Goal: Transaction & Acquisition: Obtain resource

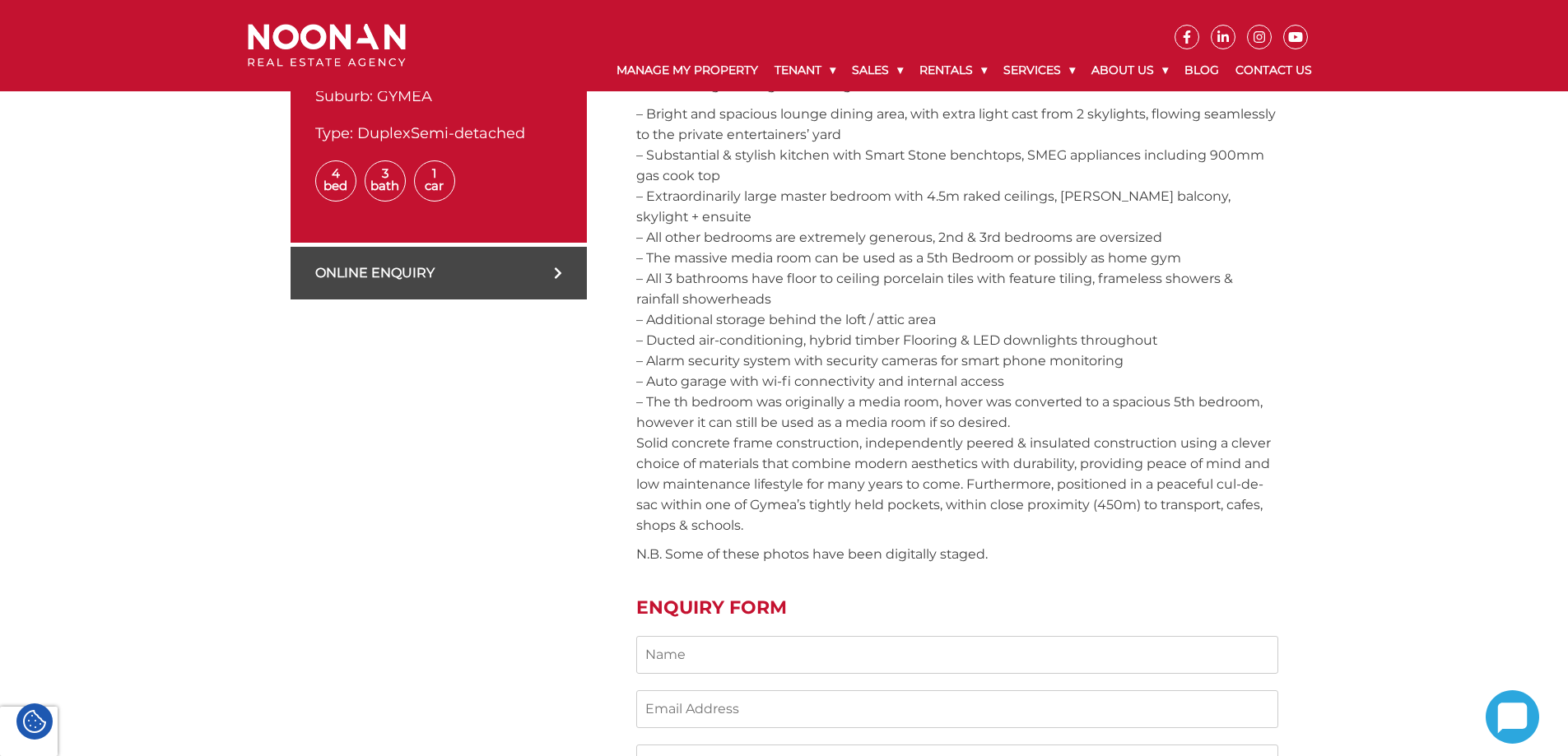
scroll to position [741, 0]
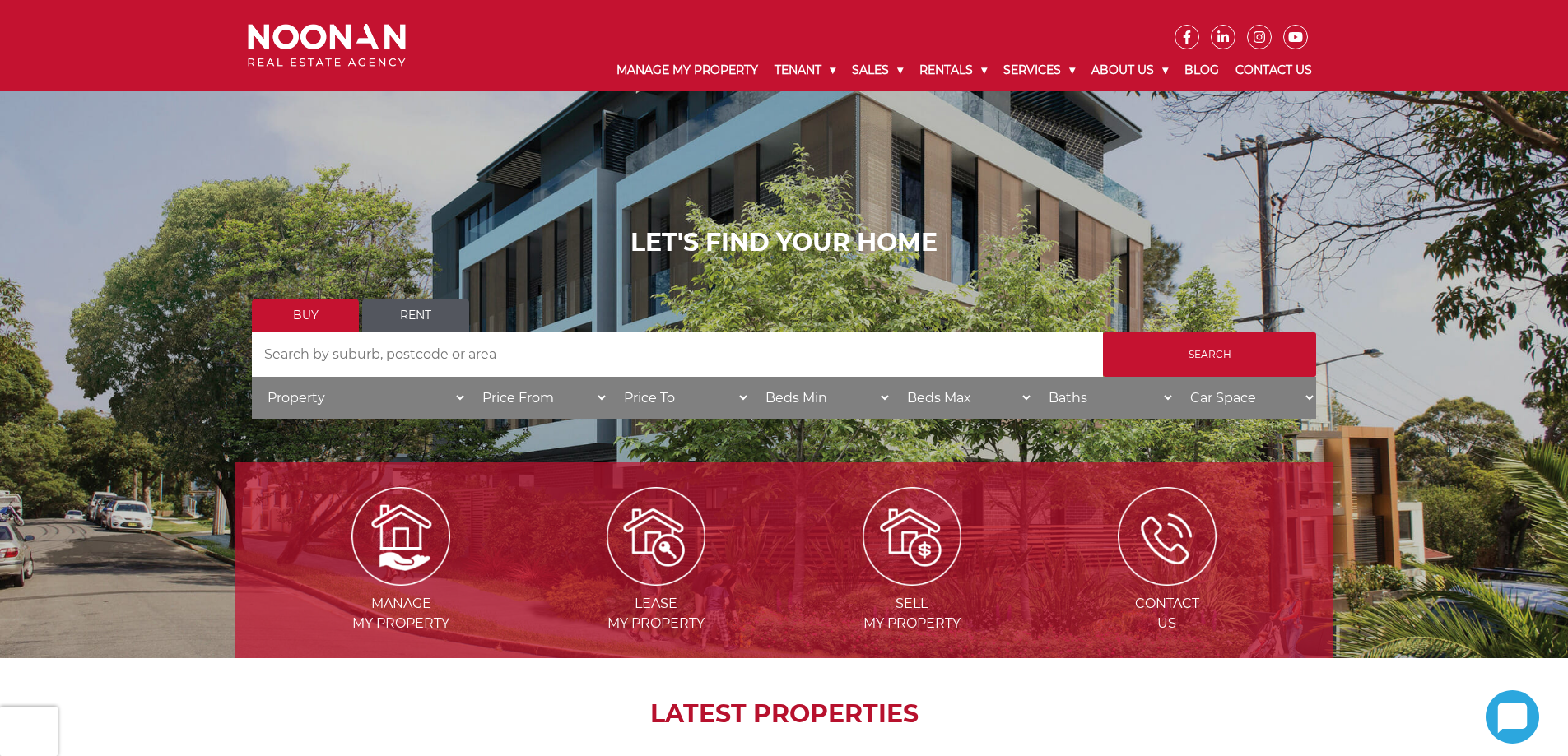
click at [397, 295] on div "LET'S FIND YOUR HOME Buy Rent Search Search by Address House Category Property …" at bounding box center [784, 329] width 1064 height 202
click at [408, 306] on link "Rent" at bounding box center [416, 316] width 107 height 34
click at [496, 359] on input "Search by Address" at bounding box center [677, 354] width 851 height 44
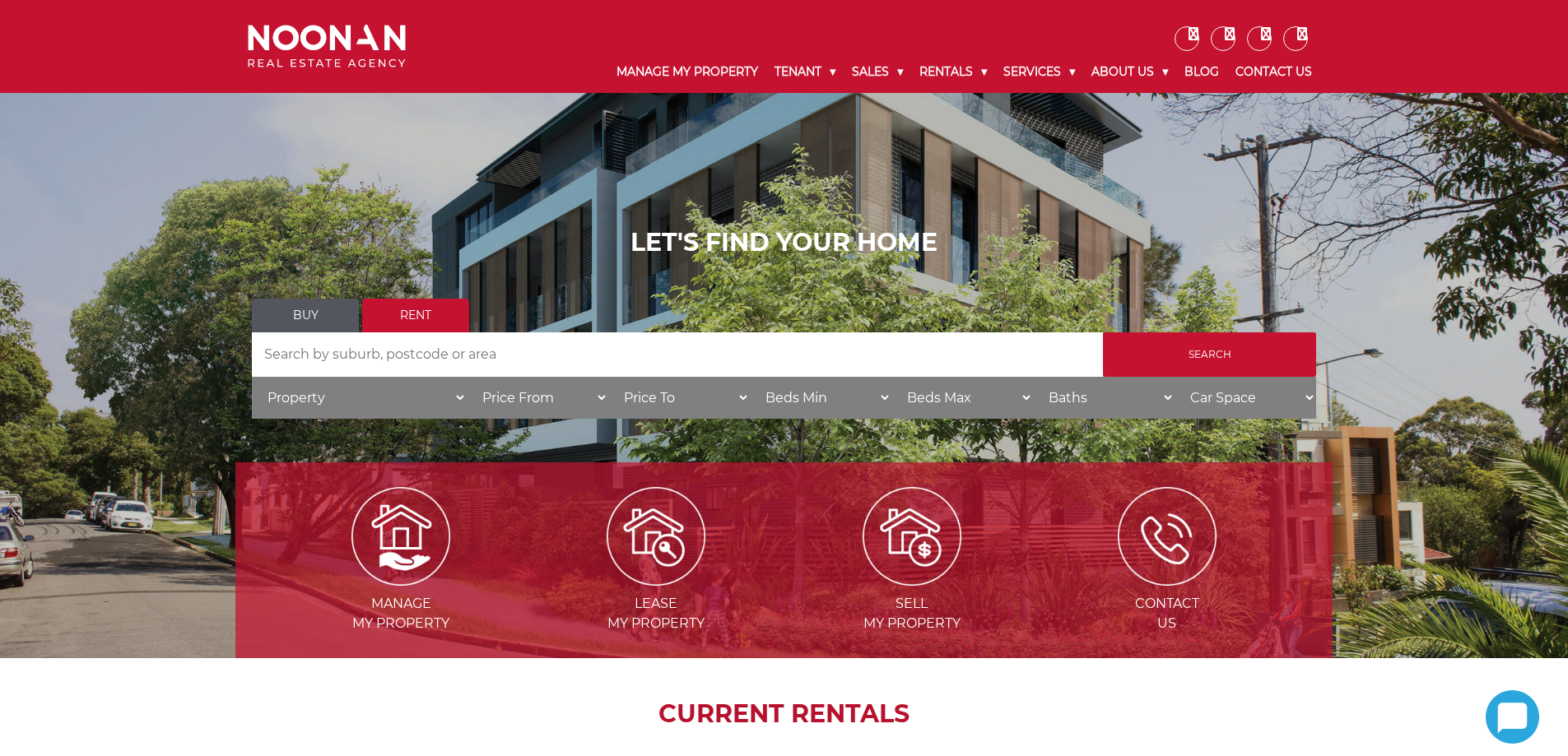
drag, startPoint x: 0, startPoint y: 0, endPoint x: 496, endPoint y: 359, distance: 612.3
click at [496, 359] on input "Search by Address" at bounding box center [677, 354] width 851 height 44
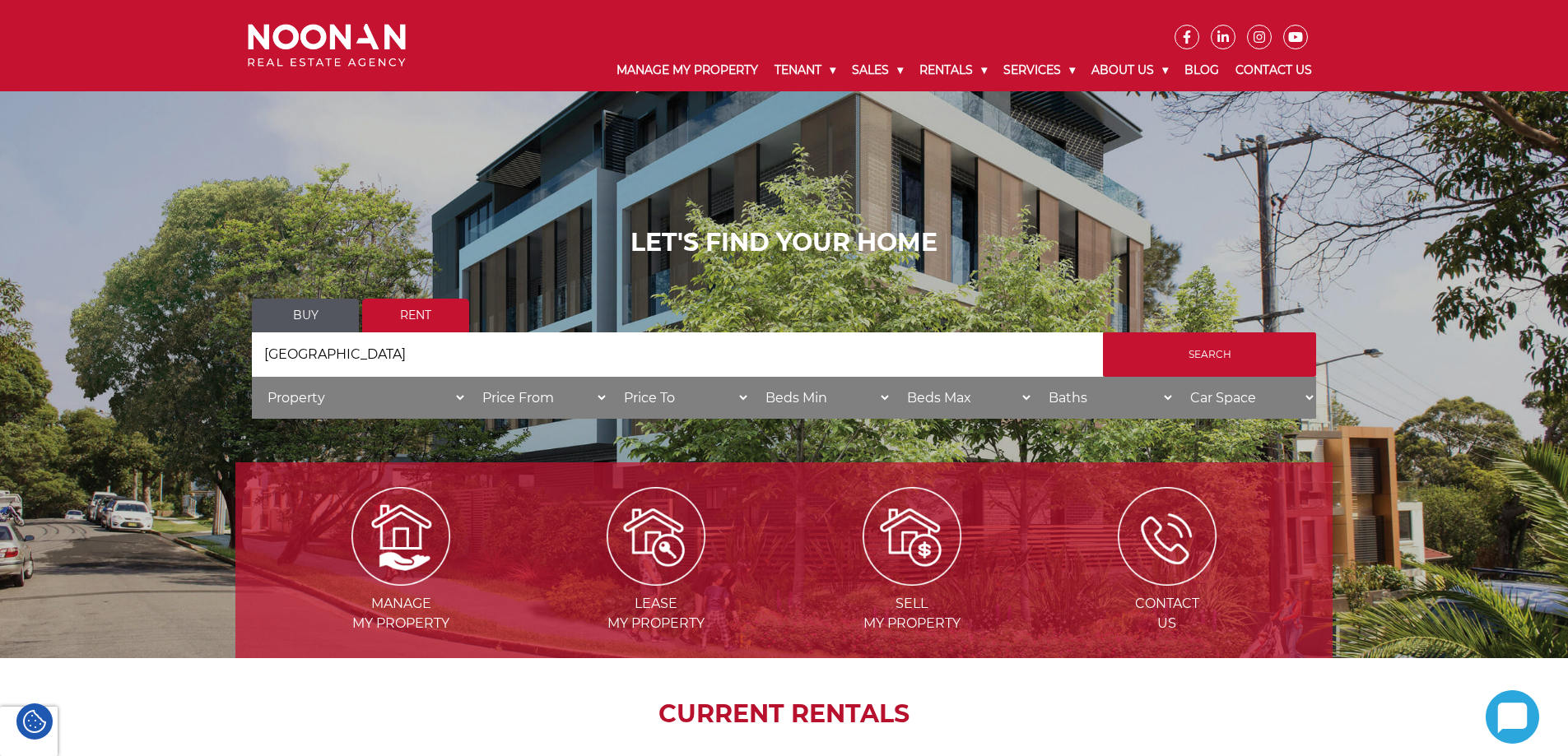
type input "nsw"
click at [1102, 333] on input "Search" at bounding box center [1209, 354] width 214 height 44
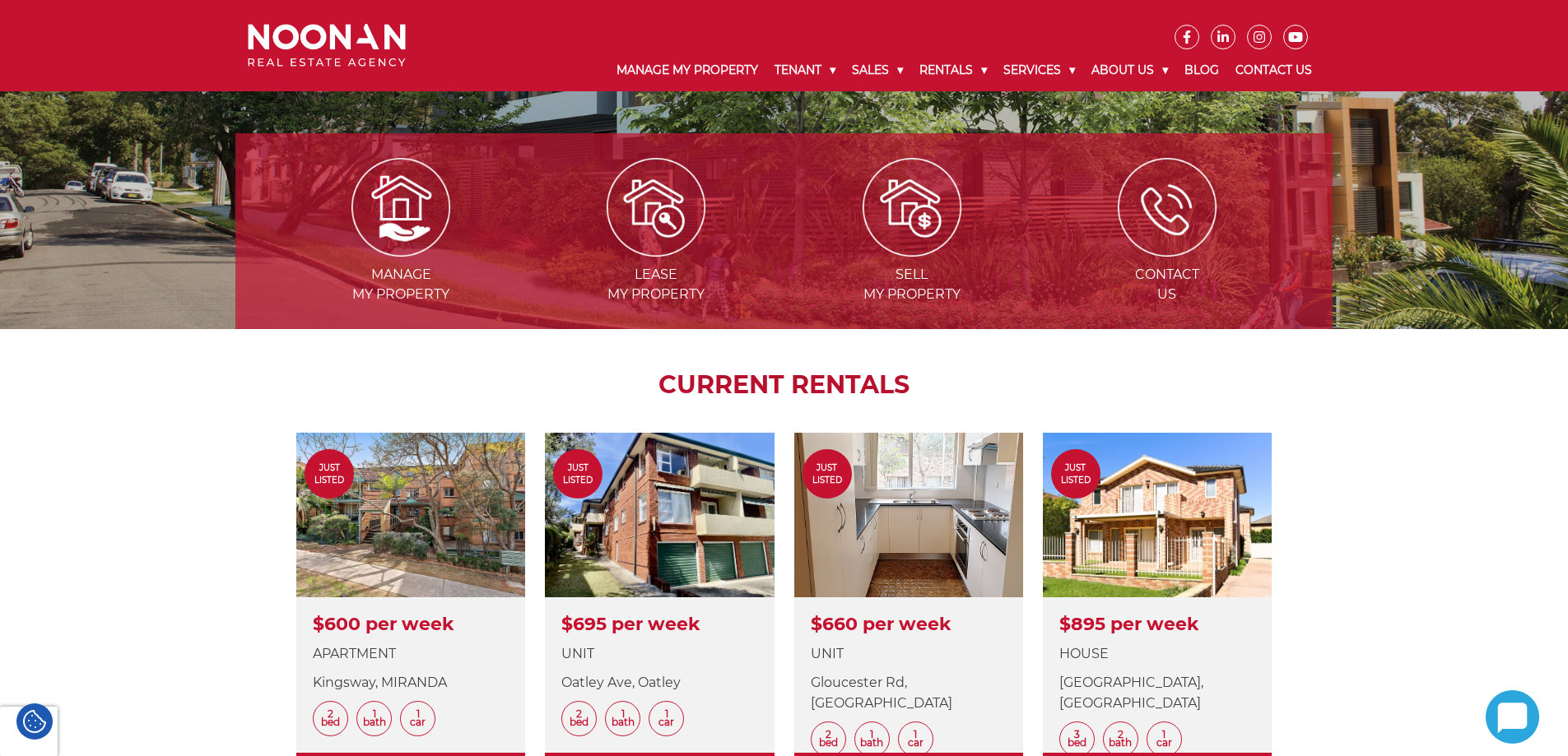
scroll to position [576, 0]
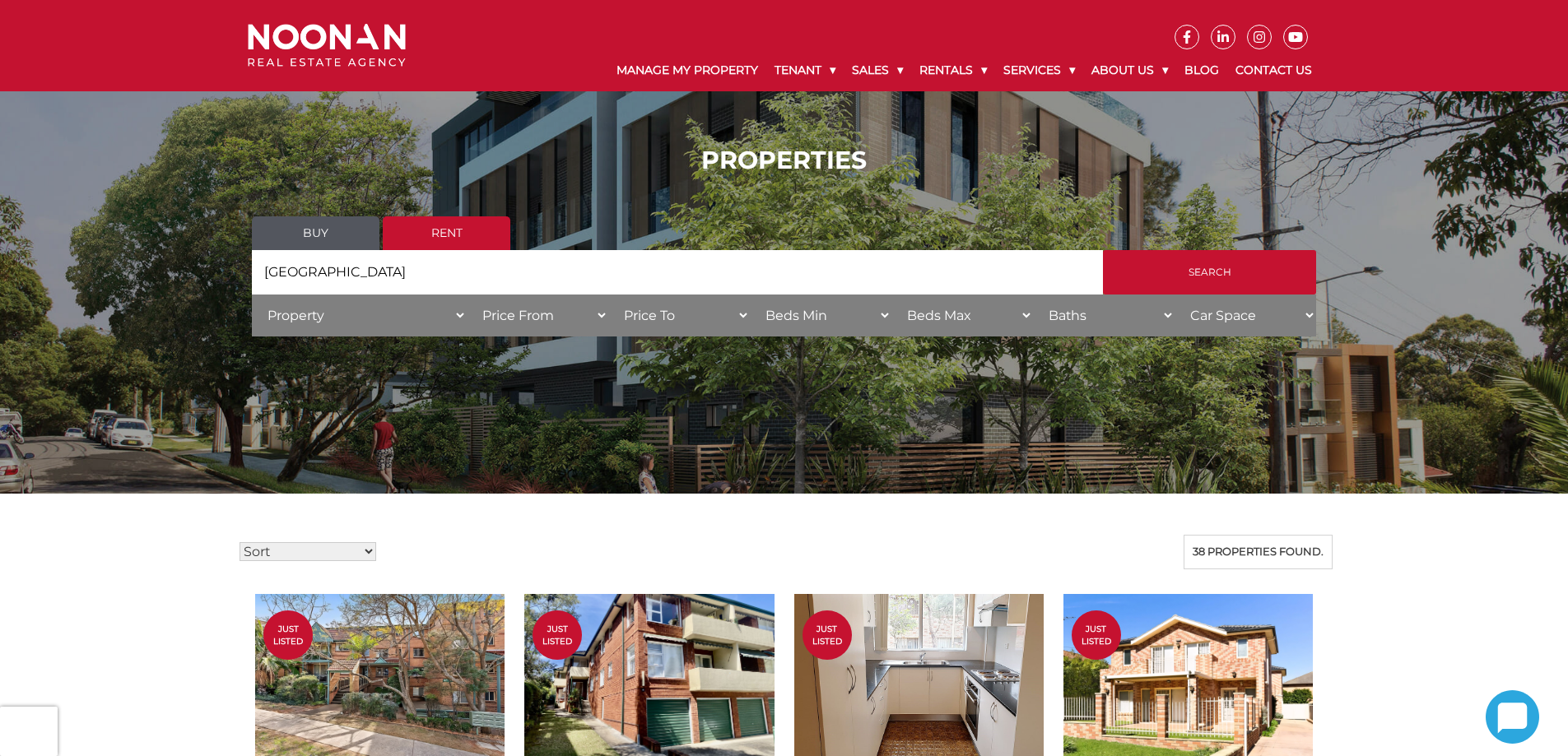
click at [540, 539] on div "Sort Price: High to Low Price: Low to High Date: Newest First Date: Oldest Firs…" at bounding box center [783, 552] width 1097 height 35
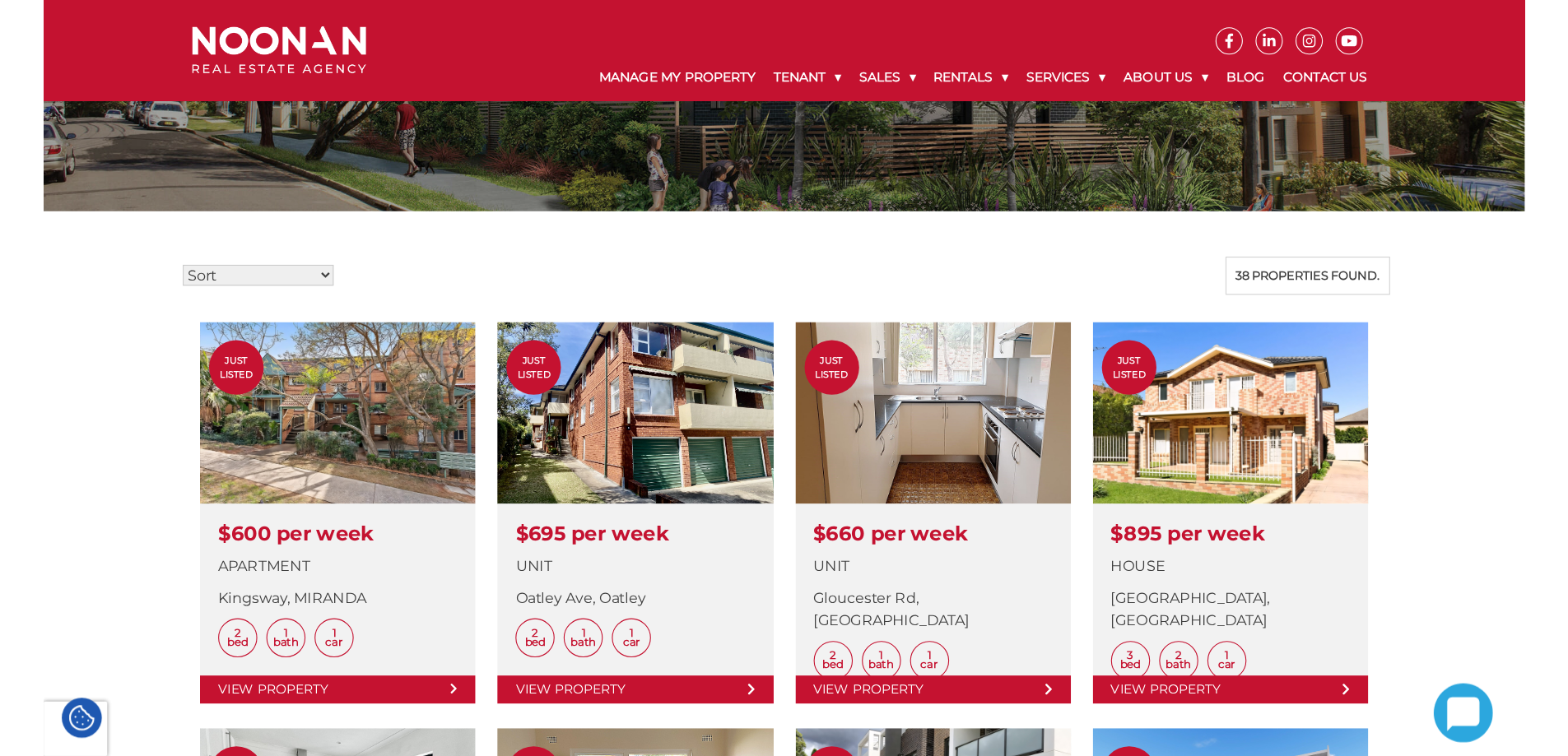
scroll to position [329, 0]
